Goal: Register for event/course

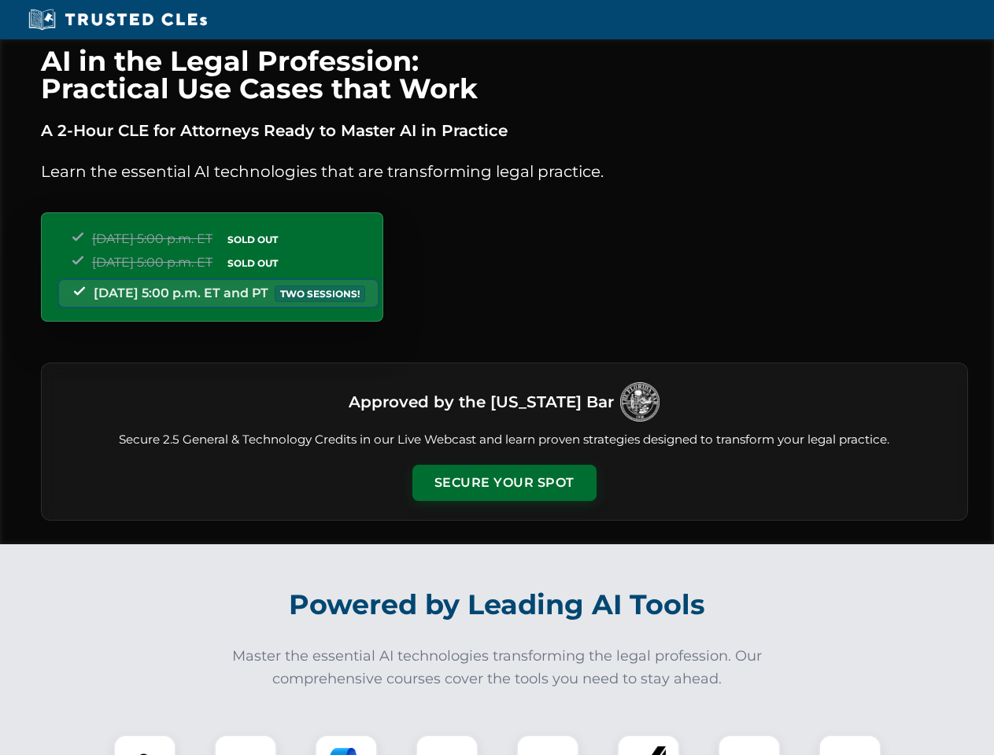
click at [504, 483] on button "Secure Your Spot" at bounding box center [504, 483] width 184 height 36
